Goal: Contribute content: Contribute content

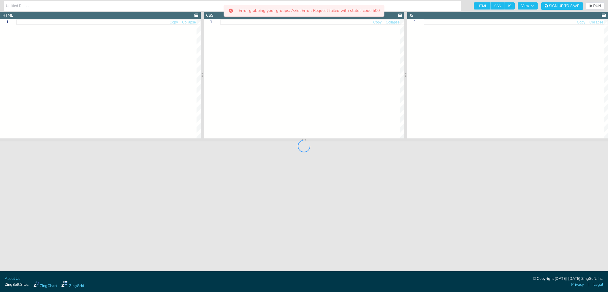
type input "Animated Nested Pie Chart"
type textarea "<!doctype html> <html class="zc-html"> <head> <meta charset="utf-8"> <title>Zin…"
type textarea ".chart--container { height: 100%; width: 100%; min-height: 530px; } .zc-ref { d…"
type textarea "// CHART CONFIG // ----------------------------- let chartConfig = { type: 'nes…"
type input "Animated Nested Pie Chart"
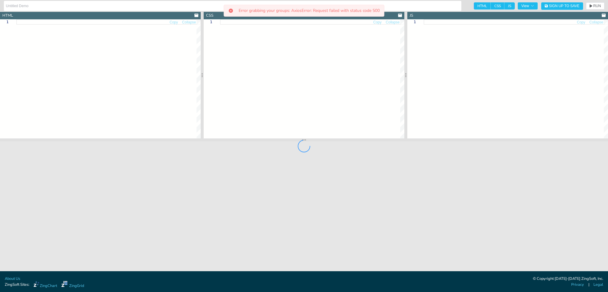
type textarea "<!doctype html> <html class="zc-html"> <head> <meta charset="utf-8"> <title>Zin…"
type textarea ".chart--container { height: 100%; width: 100%; min-height: 530px; } .zc-ref { d…"
type textarea "// CHART CONFIG // ----------------------------- let chartConfig = { type: 'nes…"
